Goal: Task Accomplishment & Management: Manage account settings

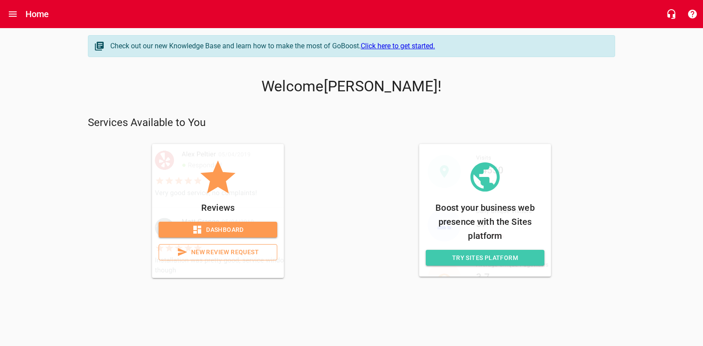
drag, startPoint x: 222, startPoint y: 228, endPoint x: 238, endPoint y: 232, distance: 16.7
click at [222, 228] on span "Dashboard" at bounding box center [218, 230] width 105 height 11
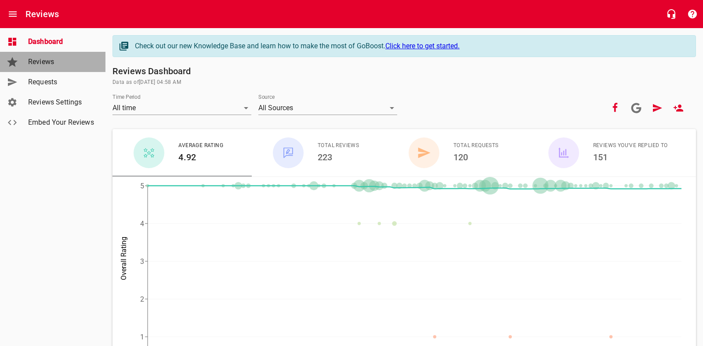
click at [56, 63] on span "Reviews" at bounding box center [61, 62] width 67 height 11
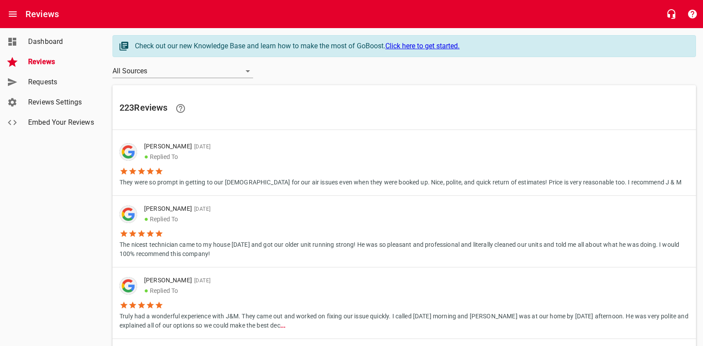
click at [40, 63] on span "Reviews" at bounding box center [61, 62] width 67 height 11
click at [41, 81] on span "Requests" at bounding box center [61, 82] width 67 height 11
